Goal: Navigation & Orientation: Find specific page/section

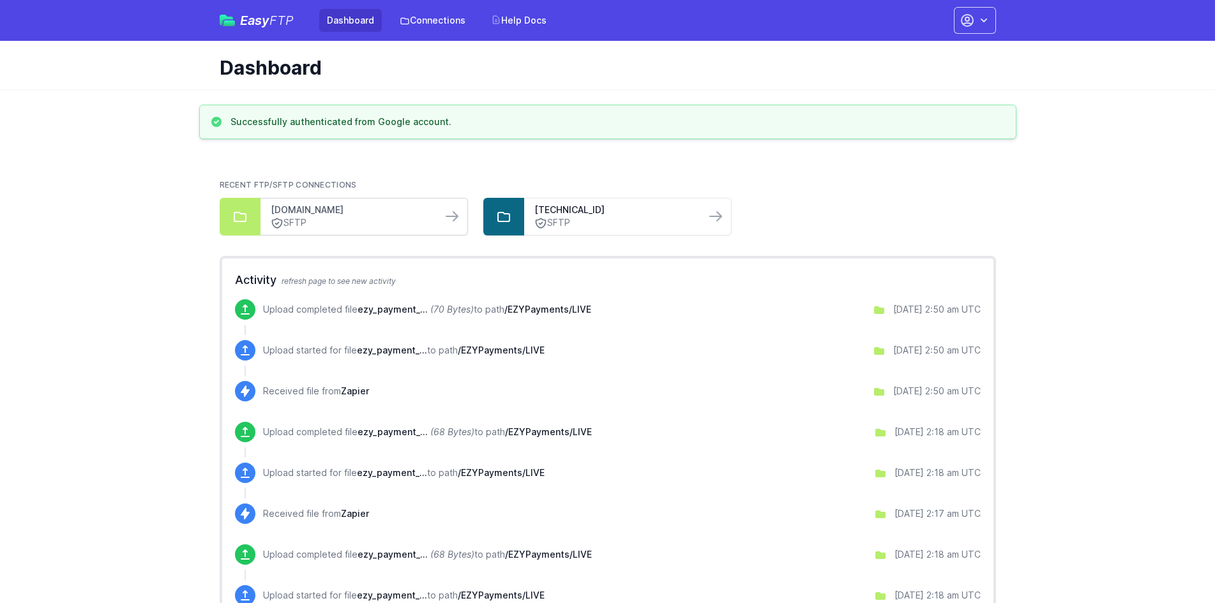
click at [367, 212] on link "[DOMAIN_NAME]" at bounding box center [351, 210] width 161 height 13
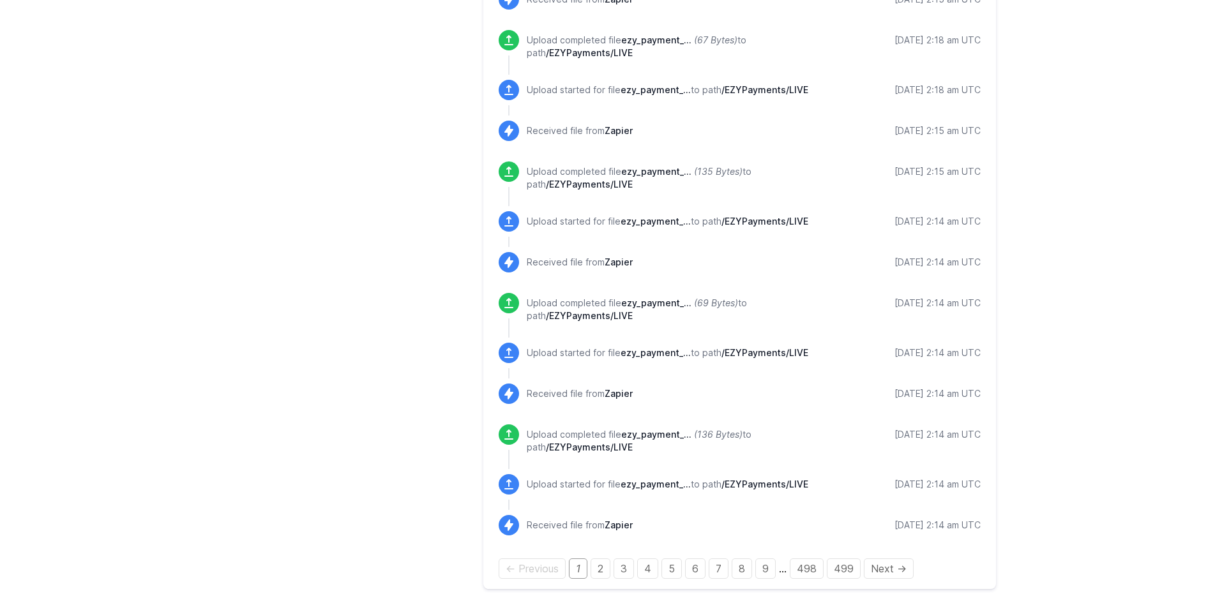
scroll to position [1425, 0]
click at [625, 567] on link "3" at bounding box center [624, 567] width 20 height 20
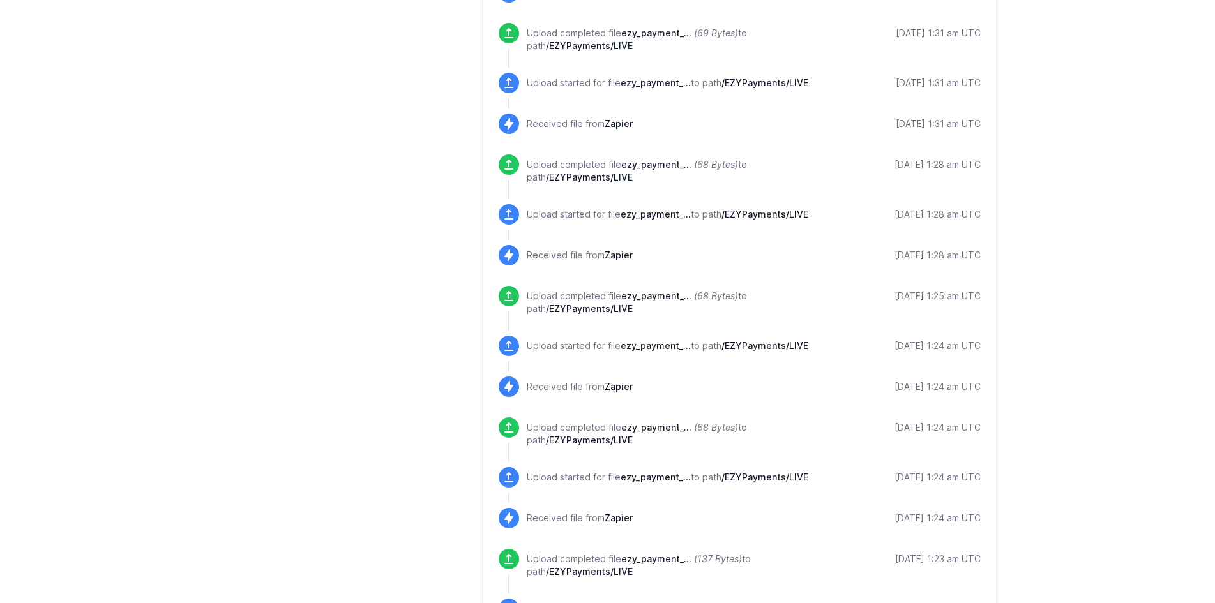
scroll to position [1425, 0]
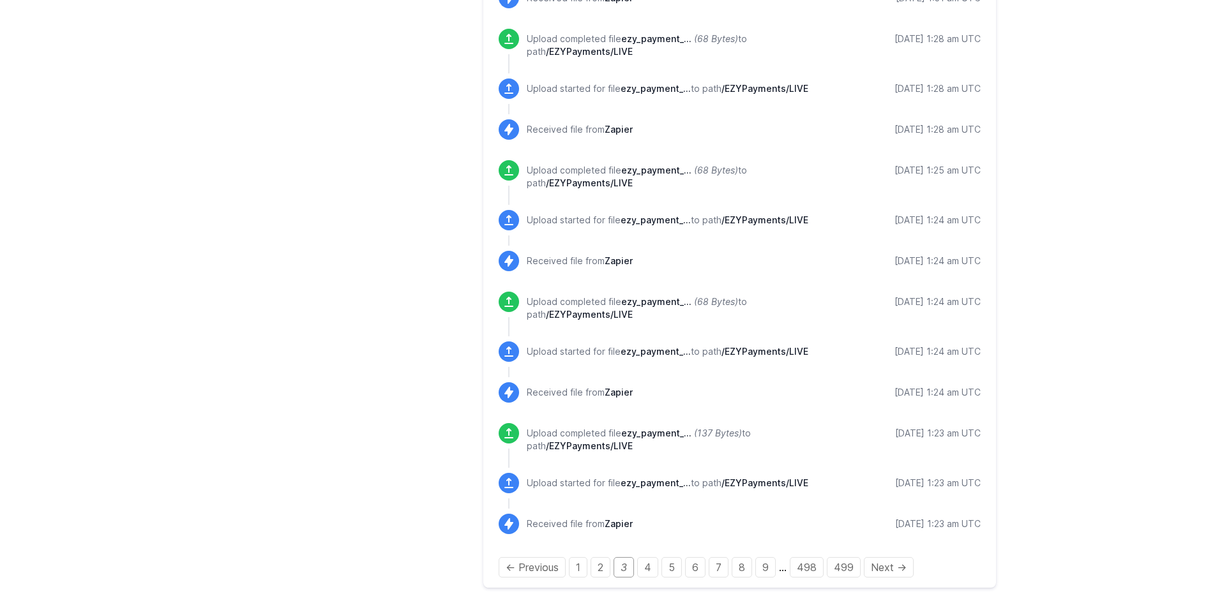
drag, startPoint x: 1041, startPoint y: 232, endPoint x: 1033, endPoint y: 583, distance: 351.2
click at [705, 571] on div "← Previous 1 2 3 4 5 6 7 8 9 … 498 499 Next →" at bounding box center [740, 567] width 482 height 15
click at [717, 569] on link "7" at bounding box center [719, 567] width 20 height 20
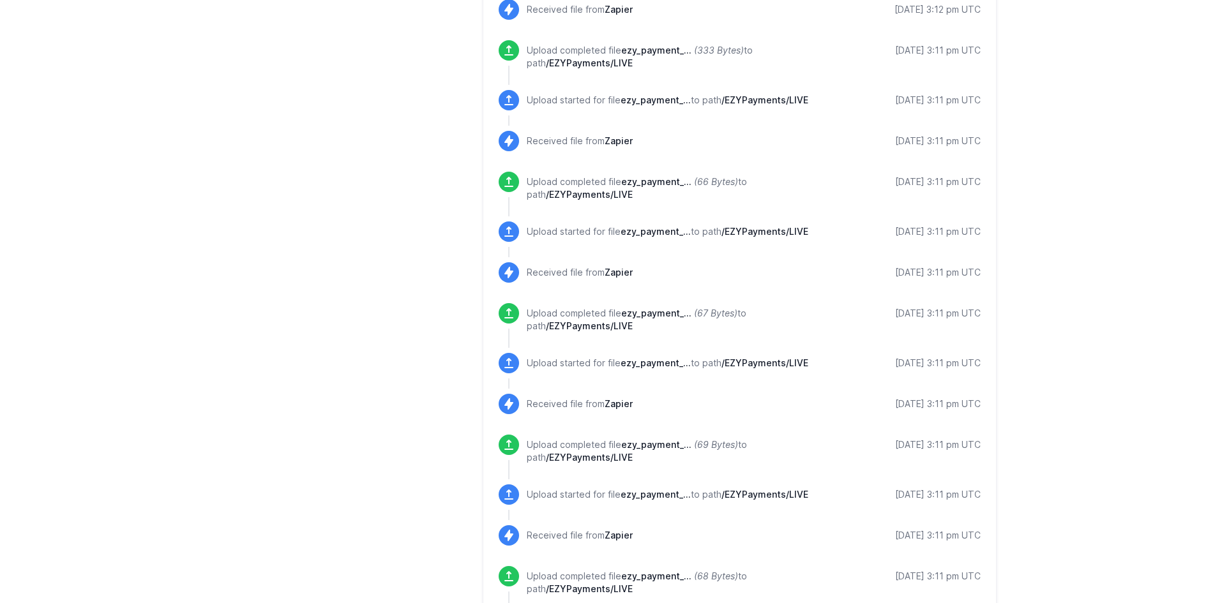
scroll to position [894, 0]
